Goal: Navigation & Orientation: Find specific page/section

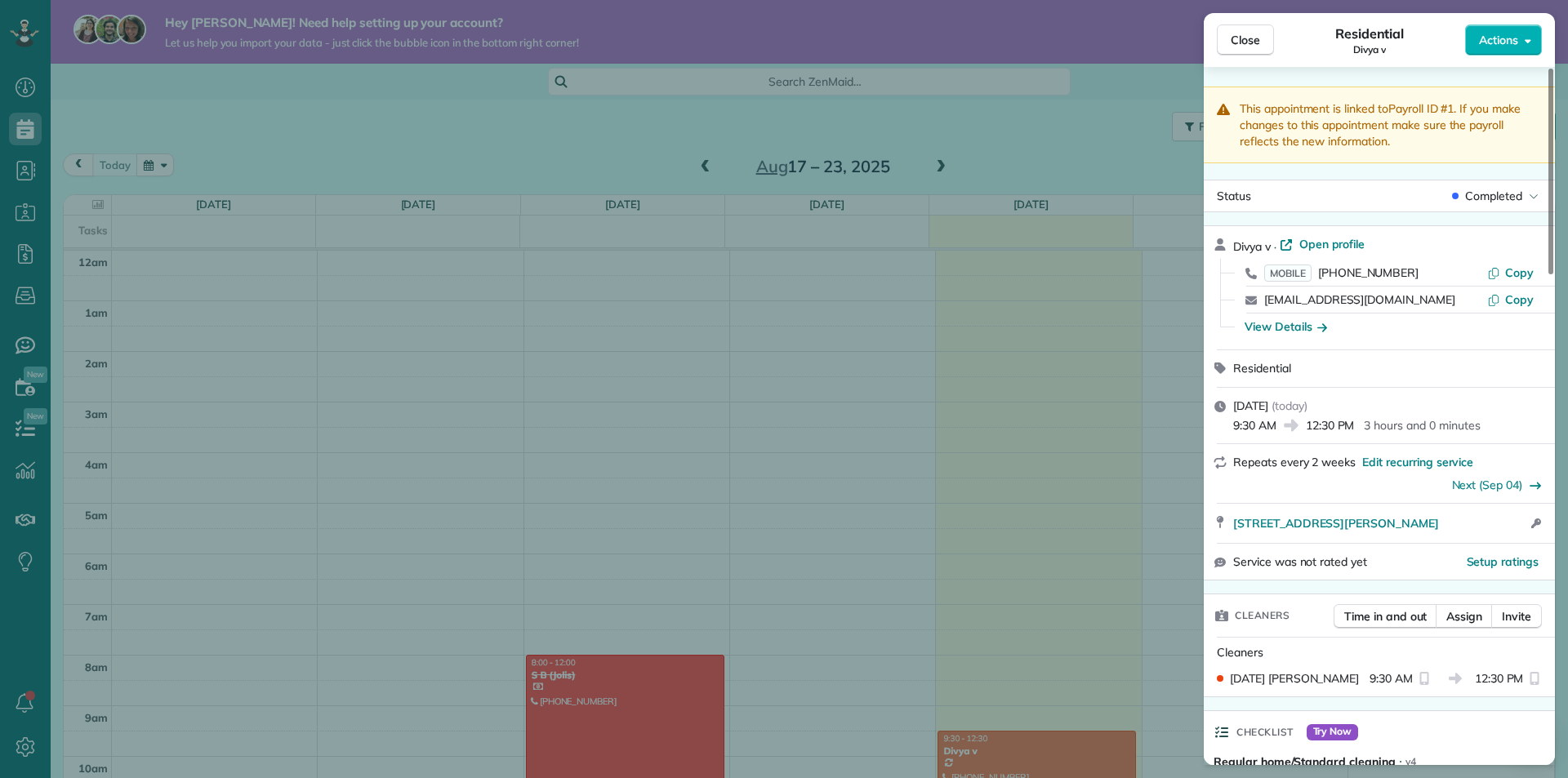
scroll to position [1375, 0]
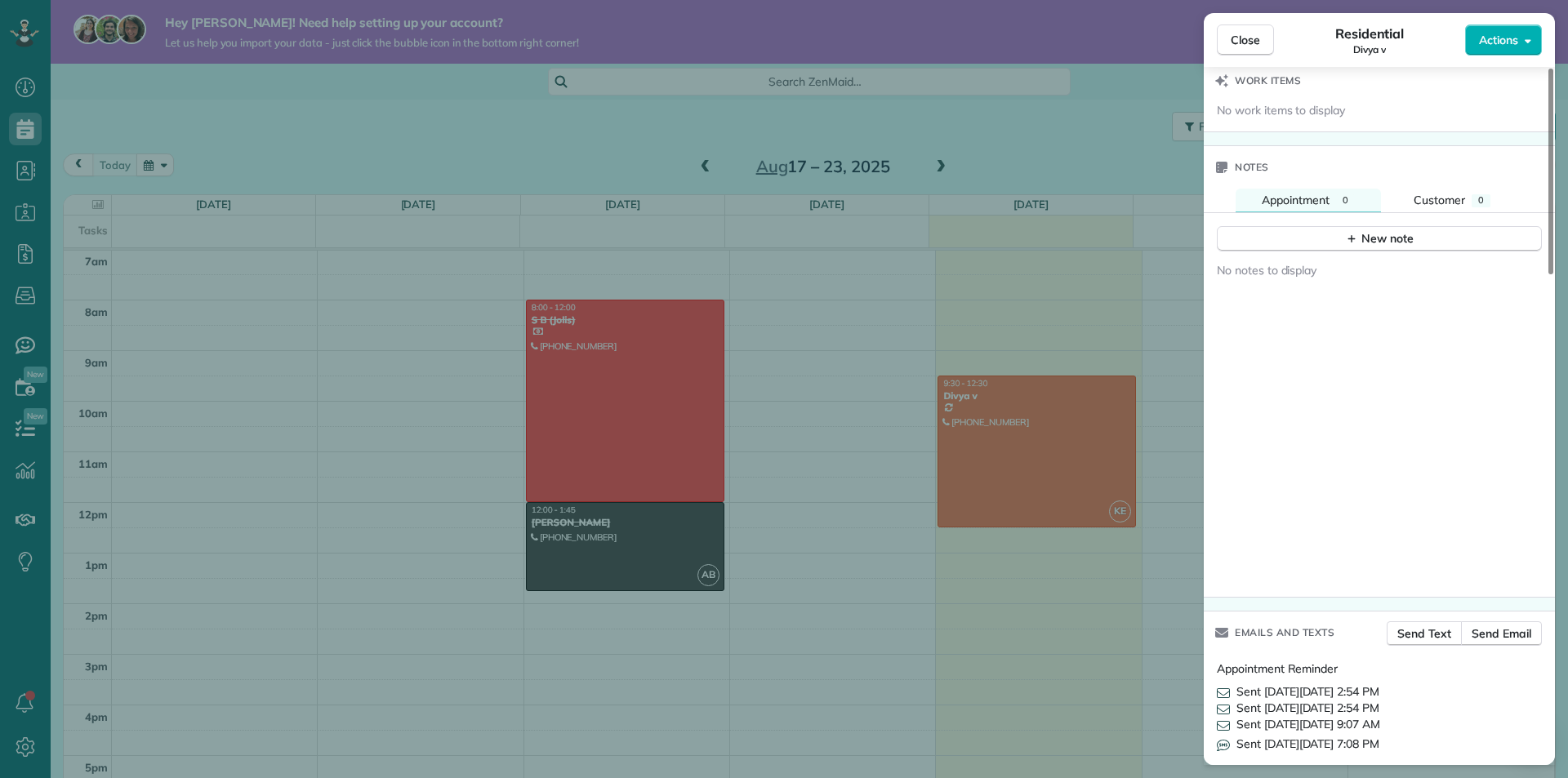
click at [1119, 148] on div "Close Residential Divya v Actions This appointment is linked to Payroll ID #1 .…" at bounding box center [784, 389] width 1568 height 778
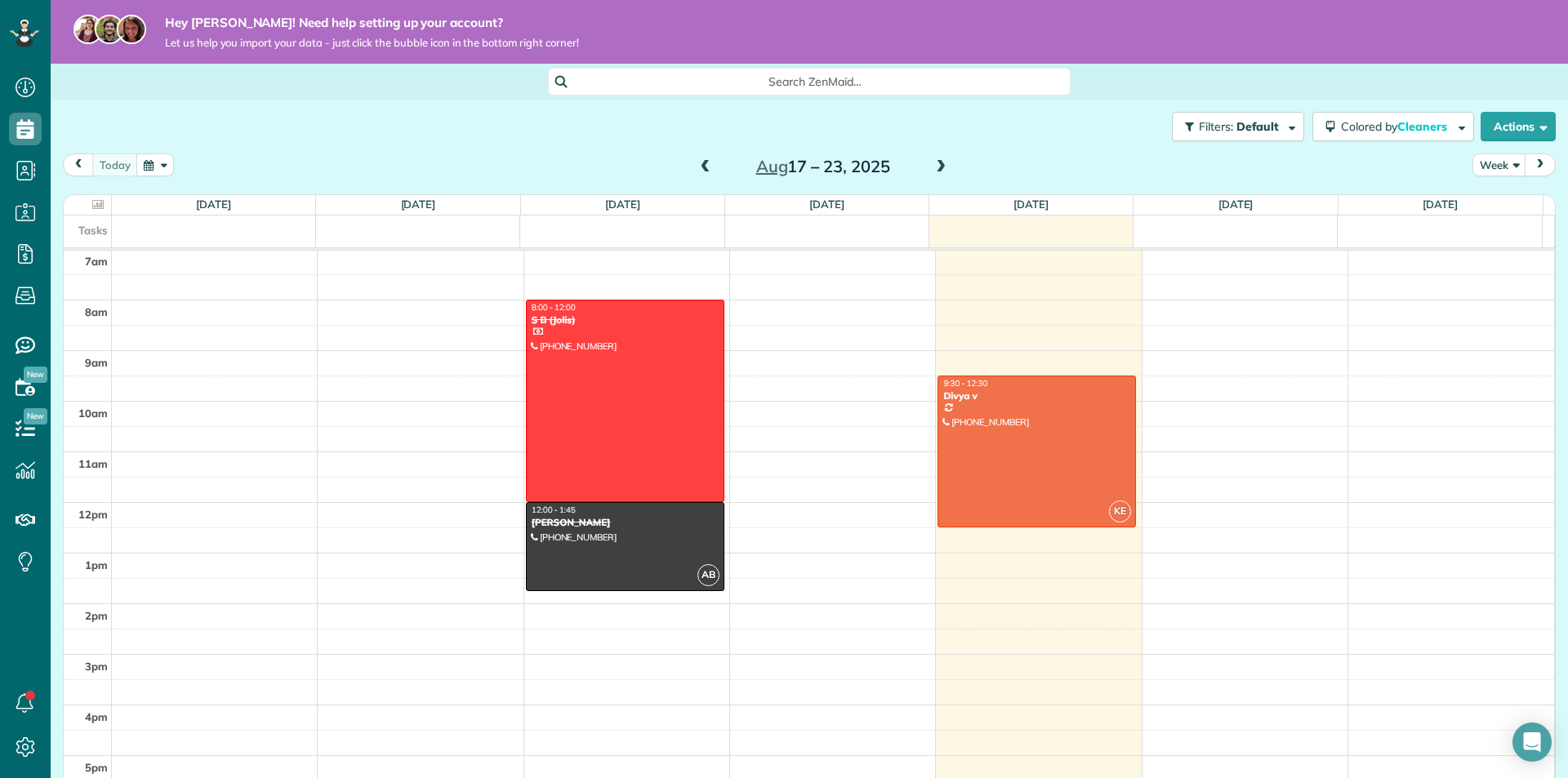
drag, startPoint x: 1514, startPoint y: 173, endPoint x: 1489, endPoint y: 165, distance: 26.2
click at [1449, 173] on div "[DATE] Week [DATE] – [DATE]" at bounding box center [810, 169] width 1493 height 31
click at [1489, 165] on button "Week" at bounding box center [1500, 165] width 54 height 22
click at [1514, 275] on link "Month" at bounding box center [1537, 269] width 129 height 32
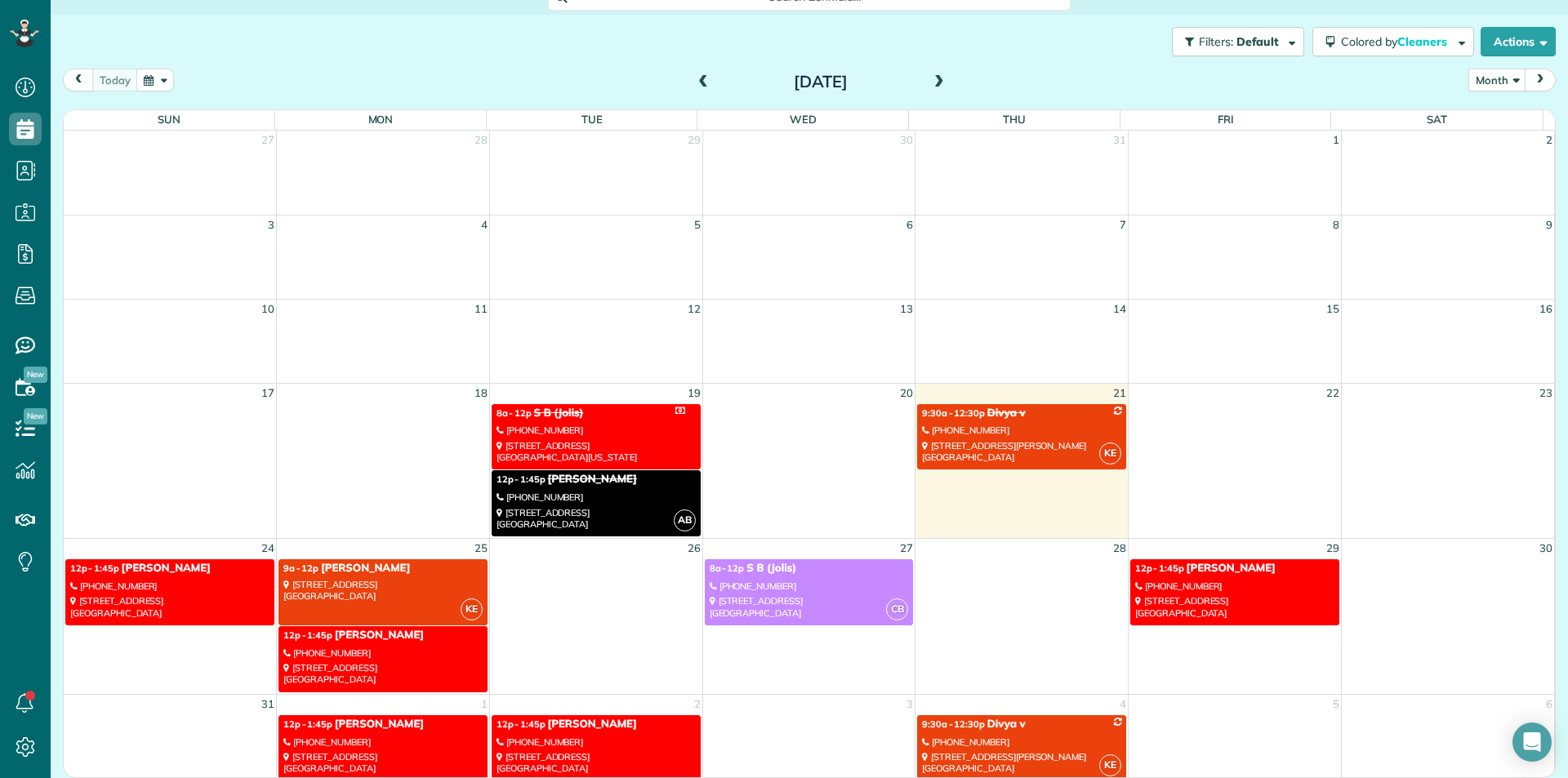
scroll to position [4, 0]
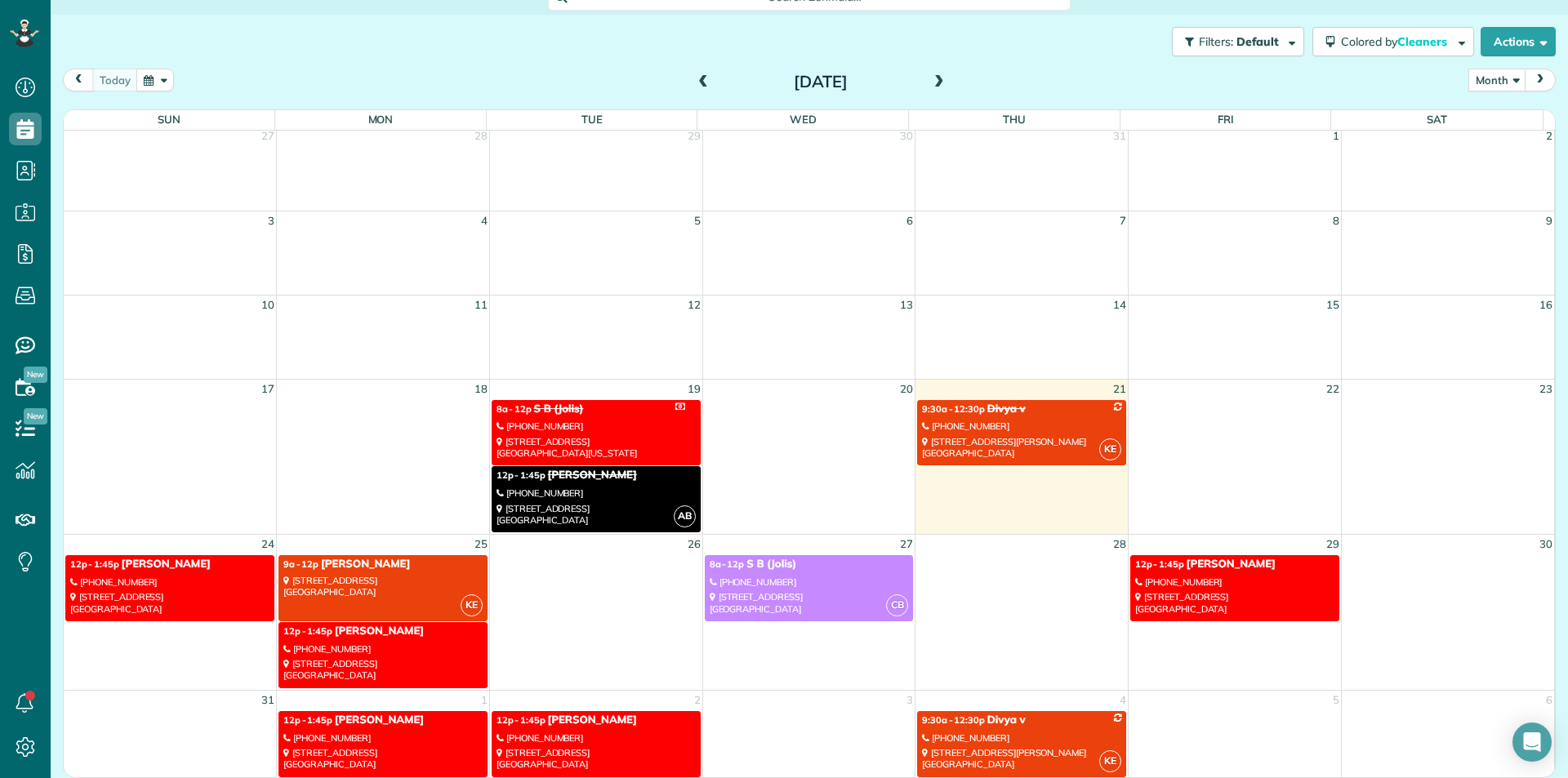
click at [339, 563] on span "[PERSON_NAME]" at bounding box center [365, 564] width 89 height 13
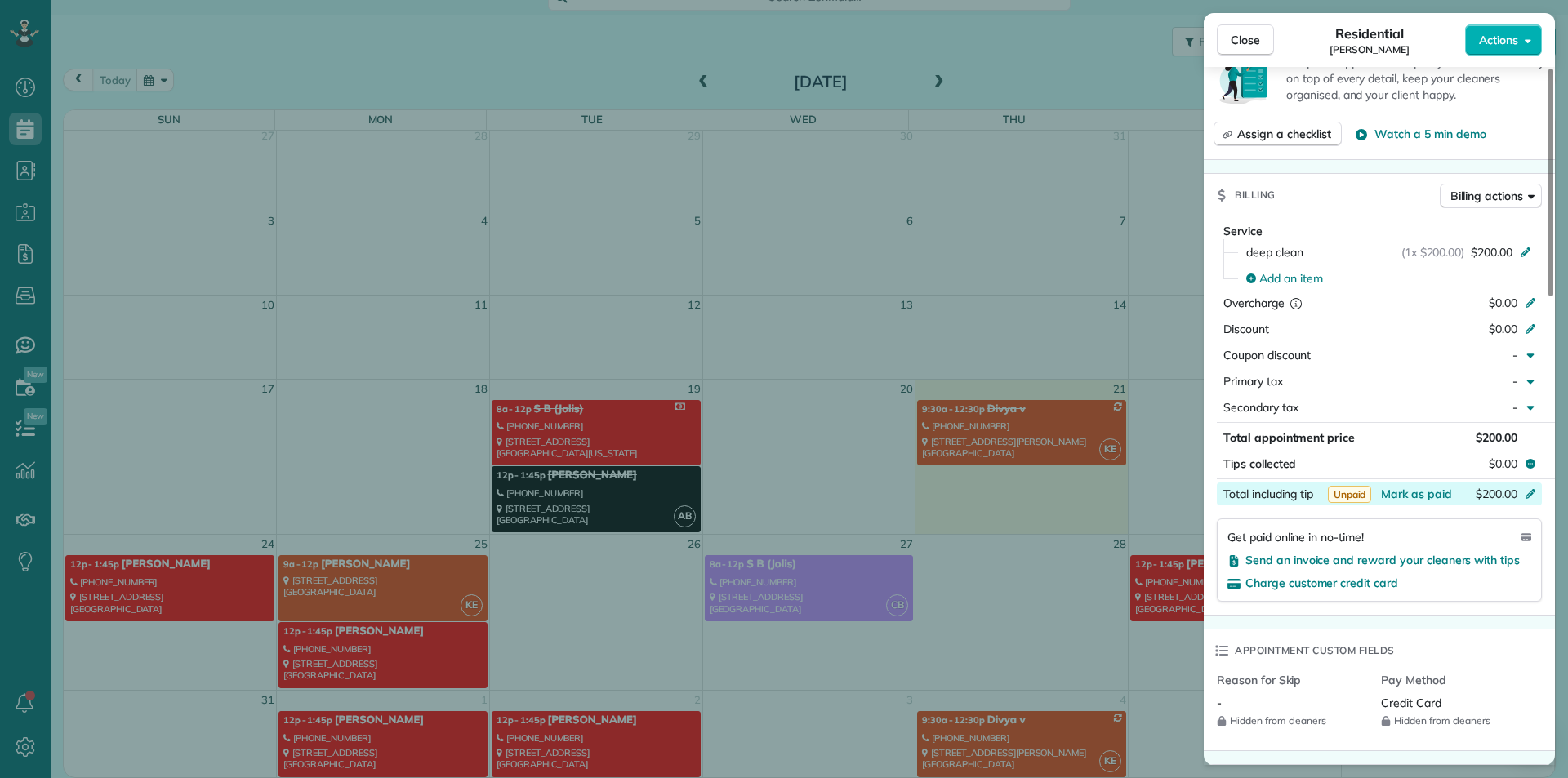
scroll to position [817, 0]
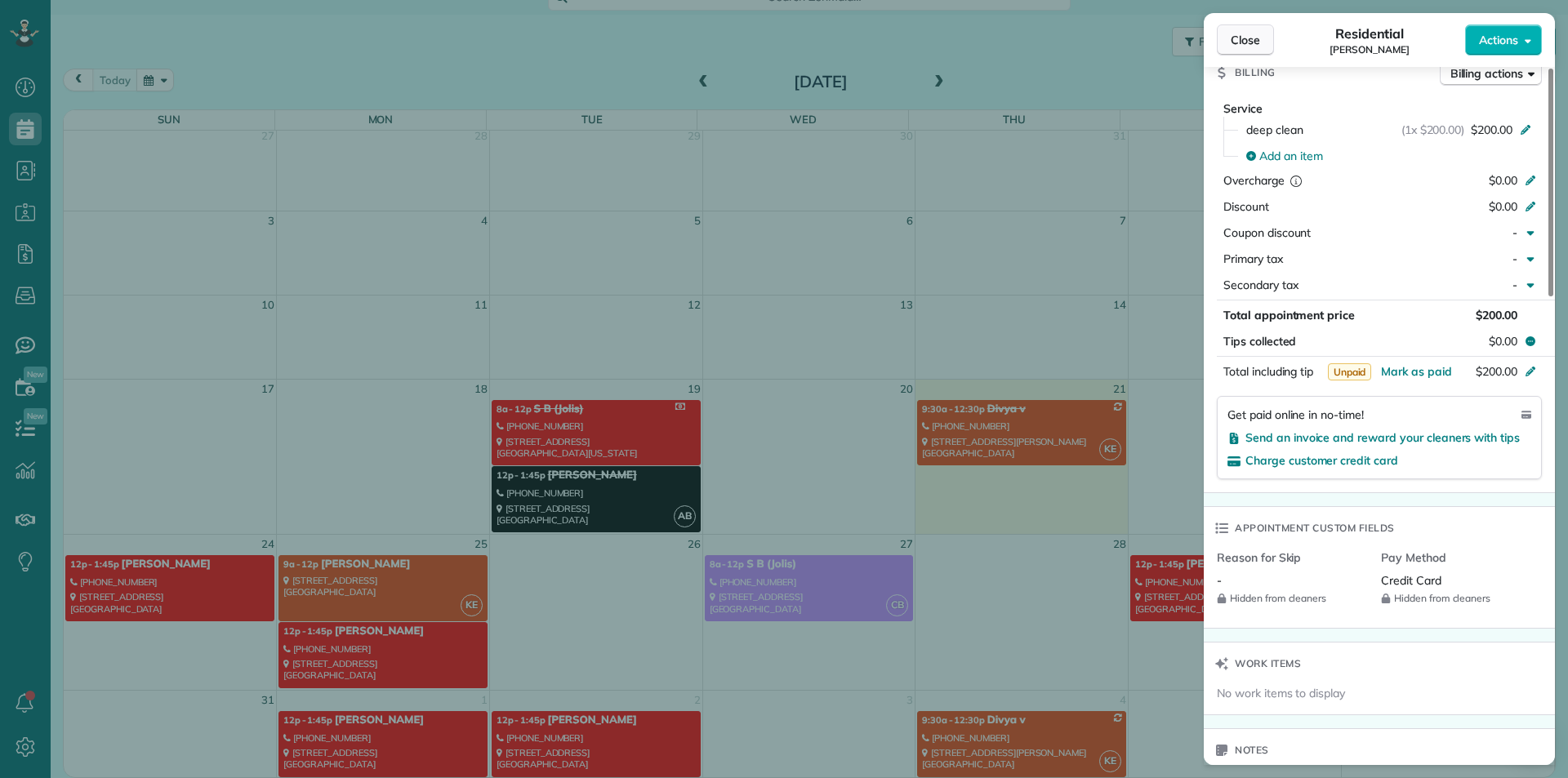
click at [1242, 38] on span "Close" at bounding box center [1245, 40] width 30 height 16
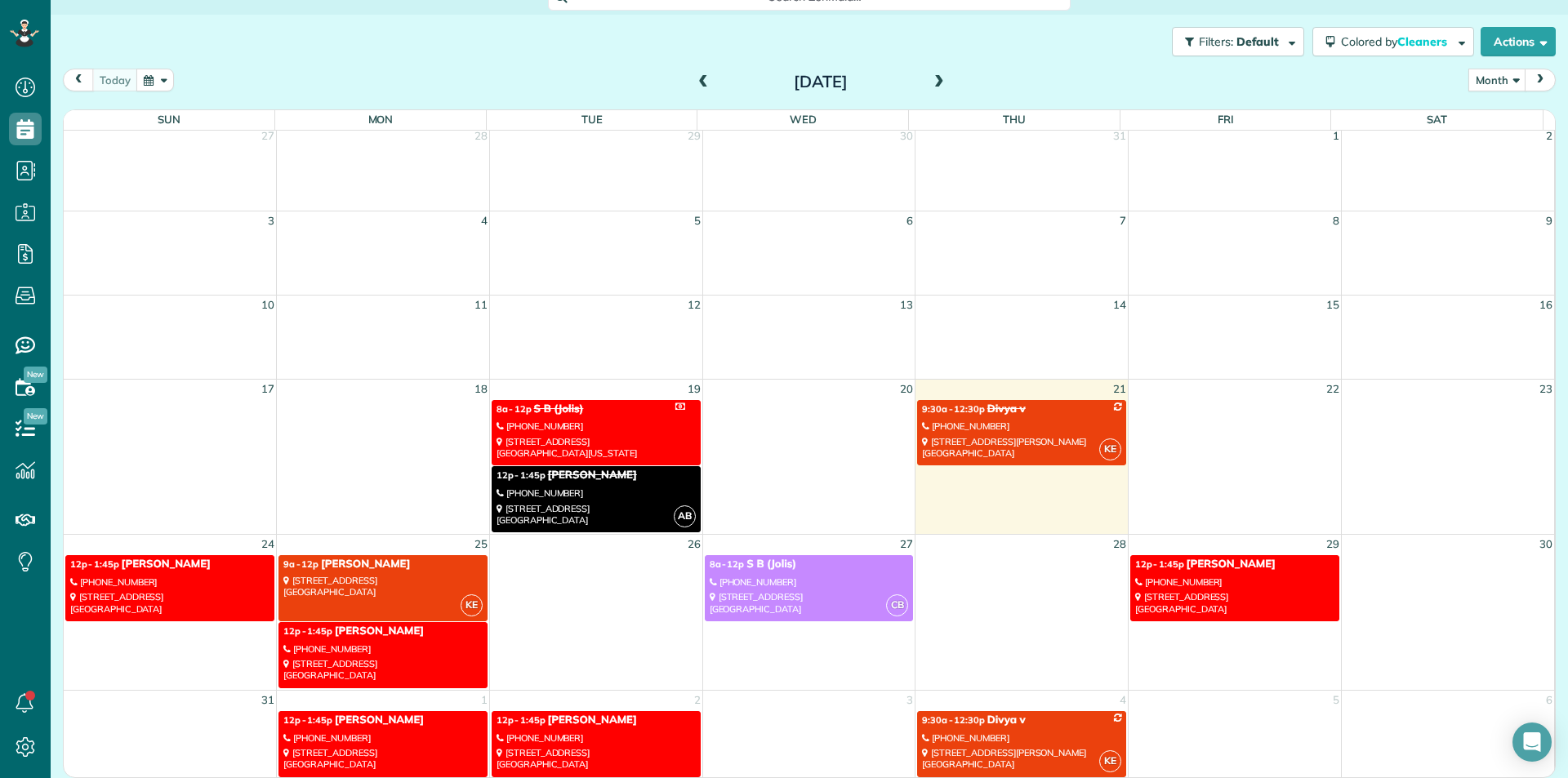
click at [938, 83] on span at bounding box center [939, 83] width 18 height 14
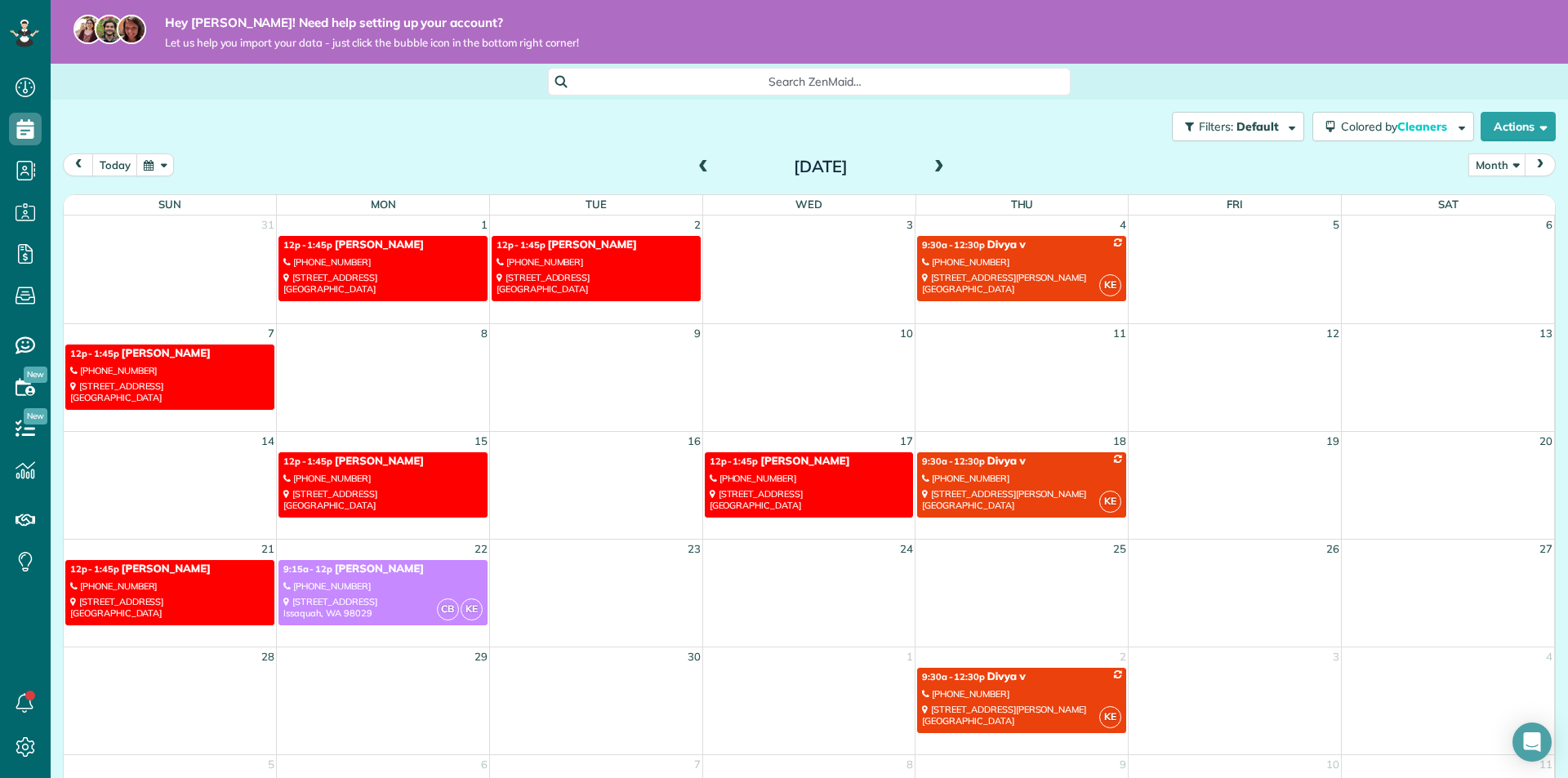
click at [699, 168] on span at bounding box center [703, 167] width 18 height 14
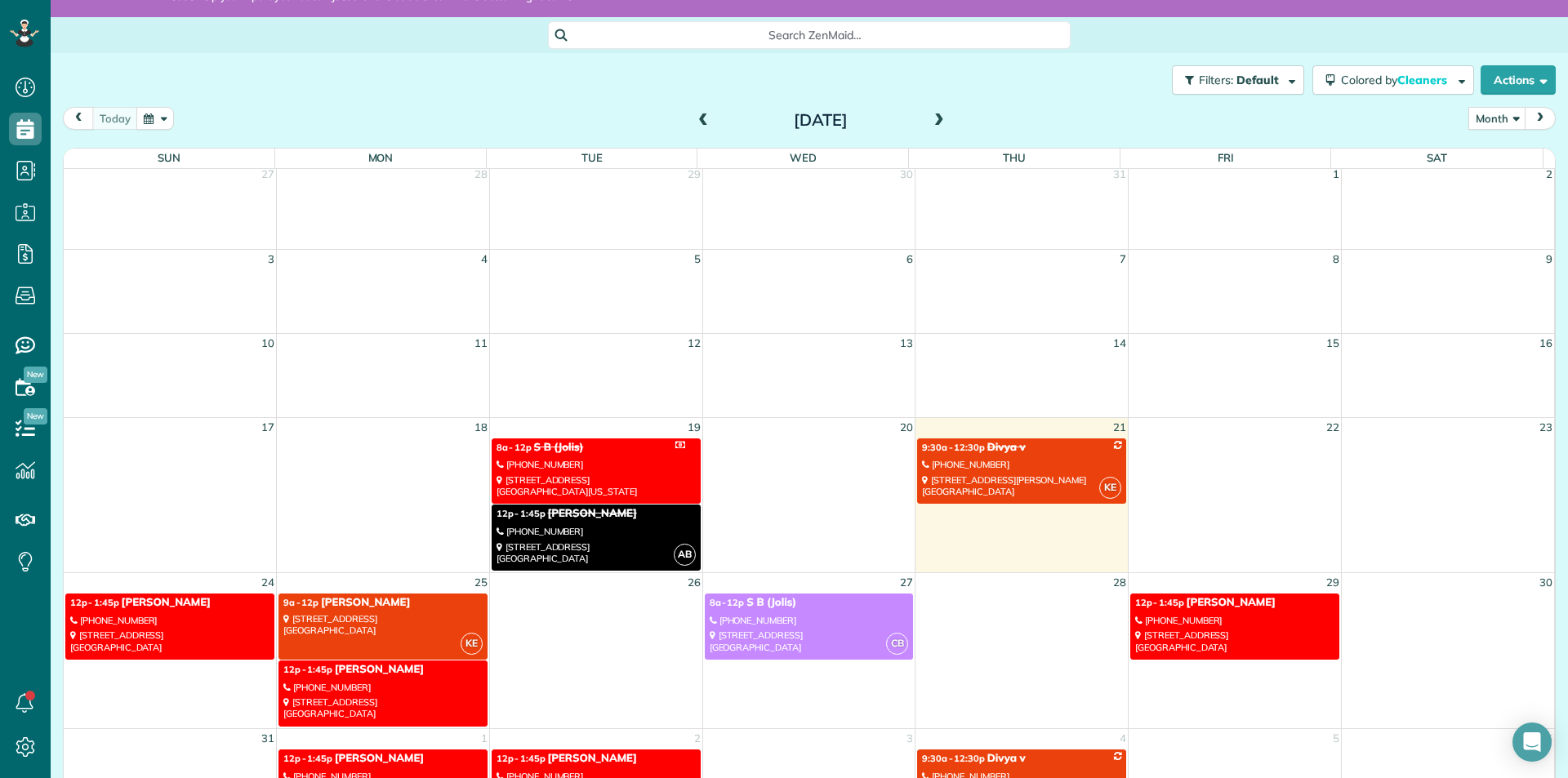
scroll to position [85, 0]
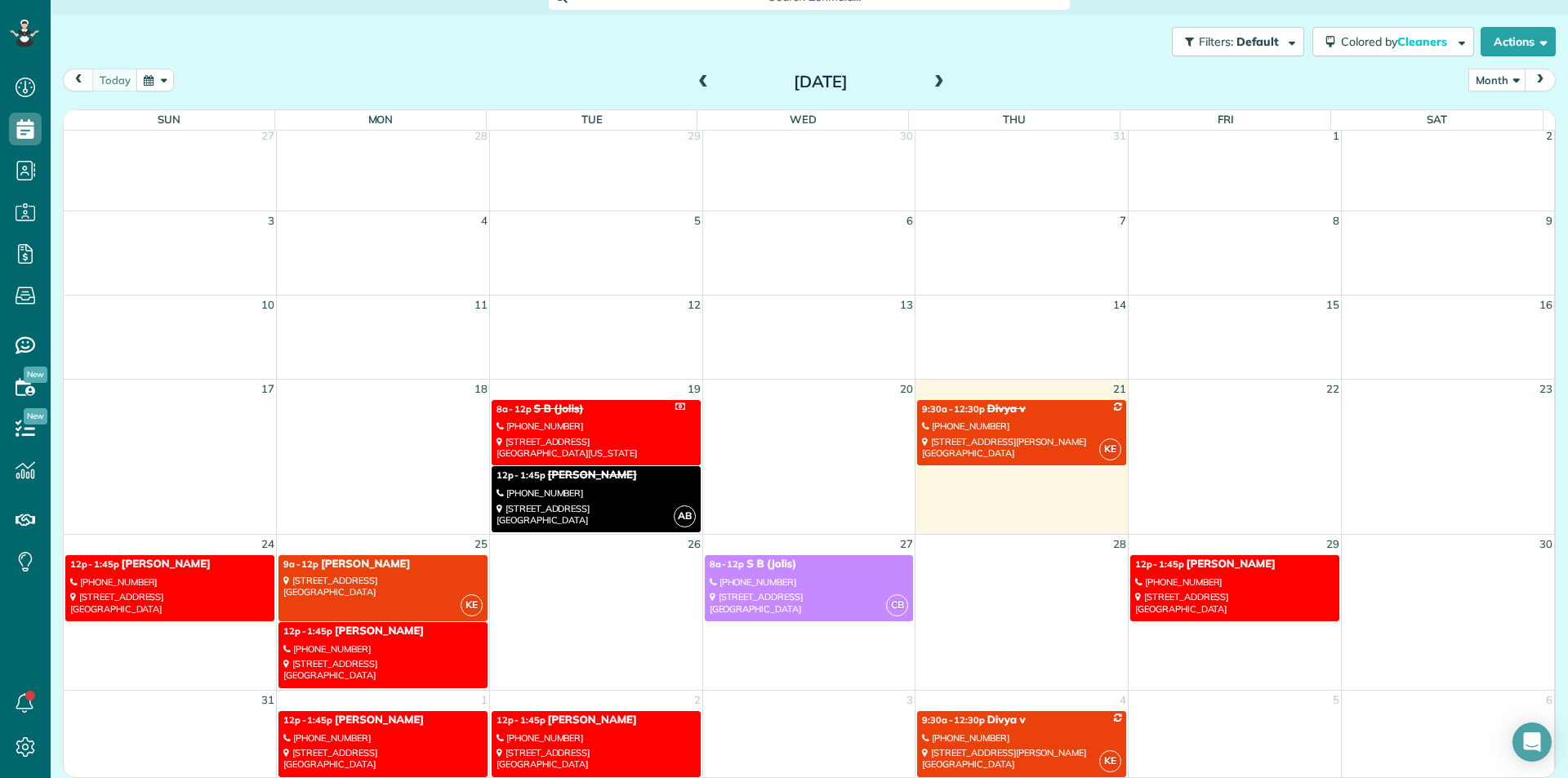
click at [1097, 720] on div "9:30a - 12:30p [PERSON_NAME]" at bounding box center [1022, 720] width 200 height 13
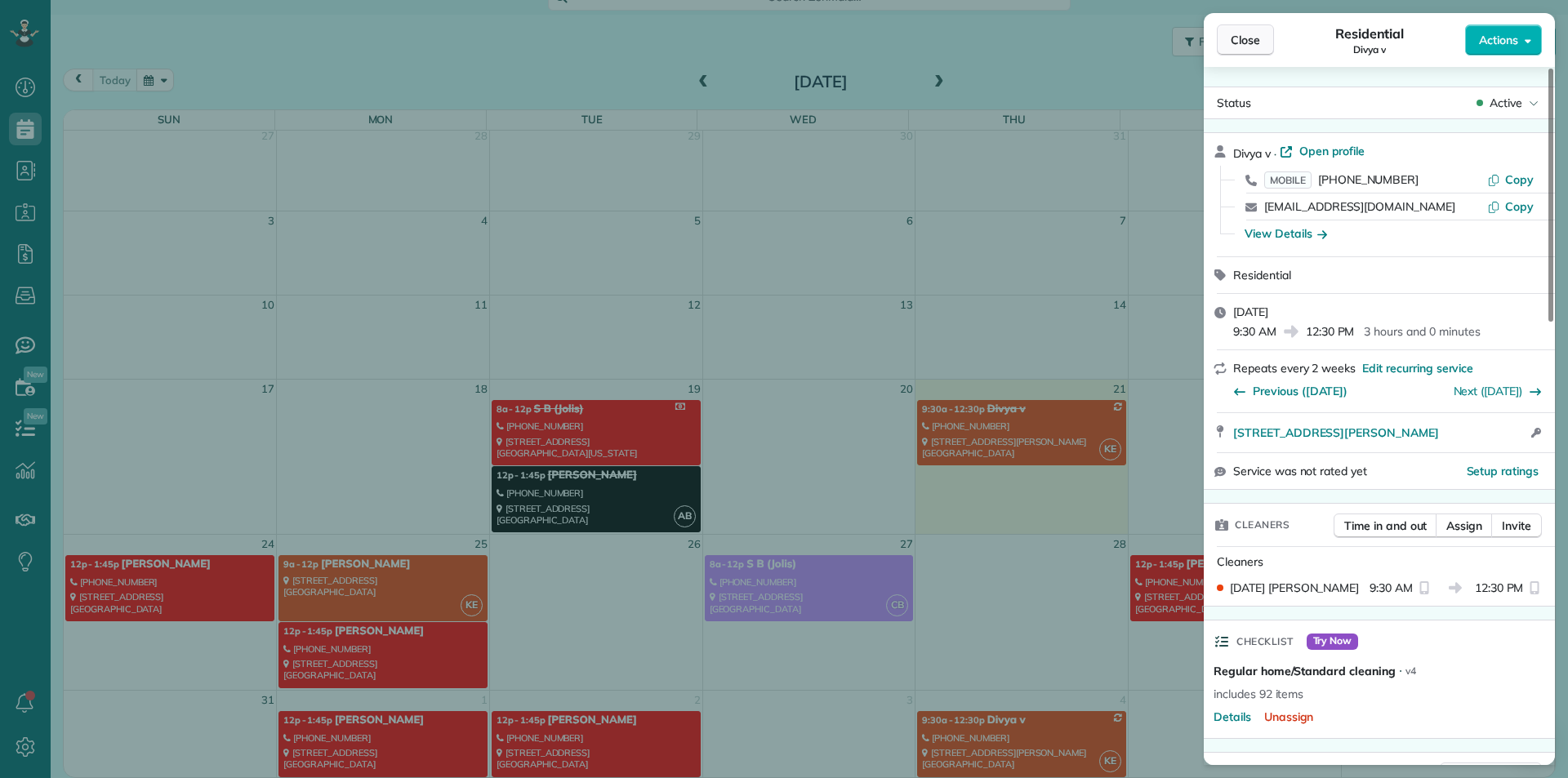
click at [1242, 55] on button "Close" at bounding box center [1246, 40] width 58 height 31
